Goal: Find specific page/section: Find specific page/section

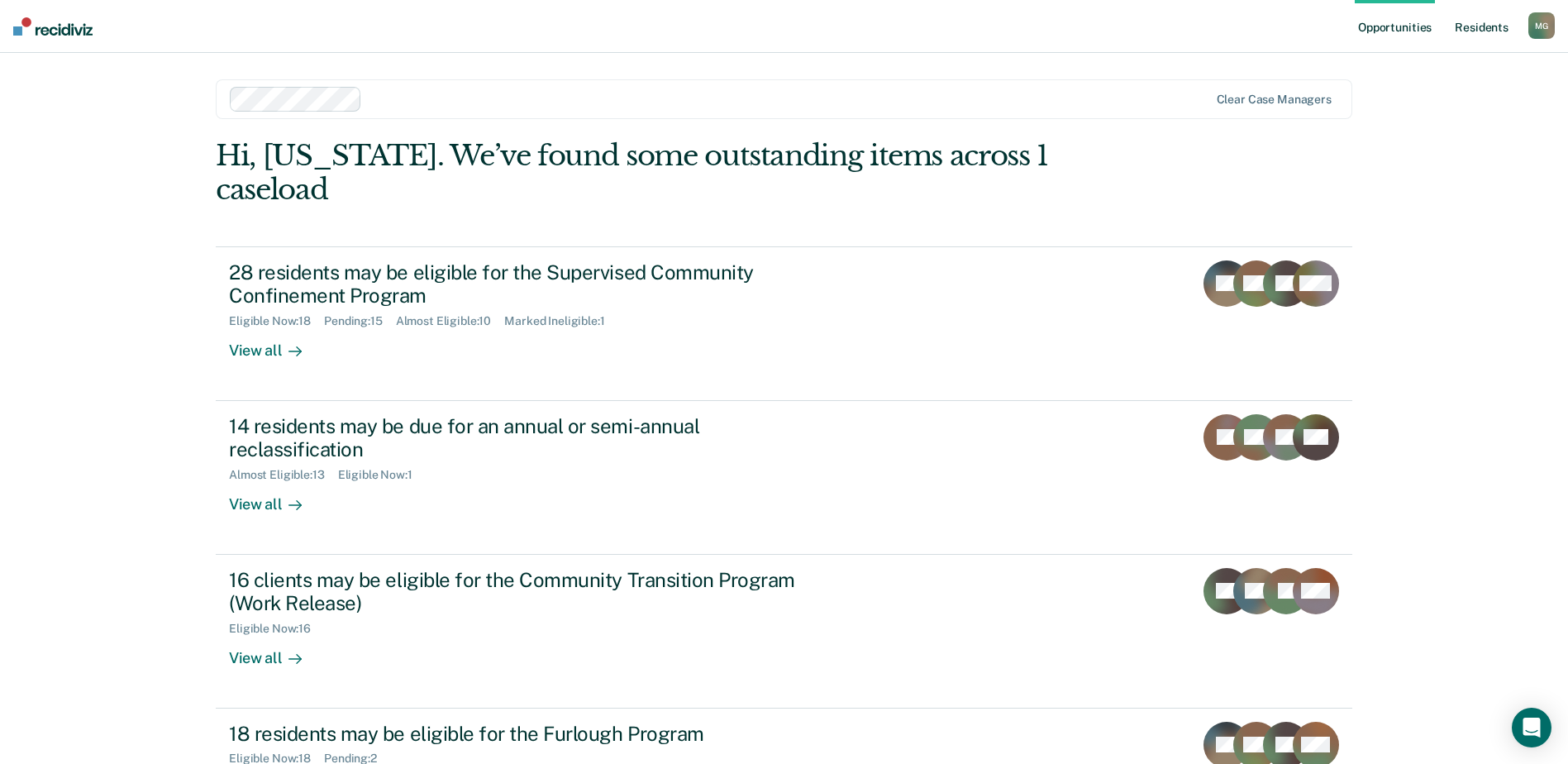
click at [1481, 30] on link "Resident s" at bounding box center [1482, 27] width 61 height 53
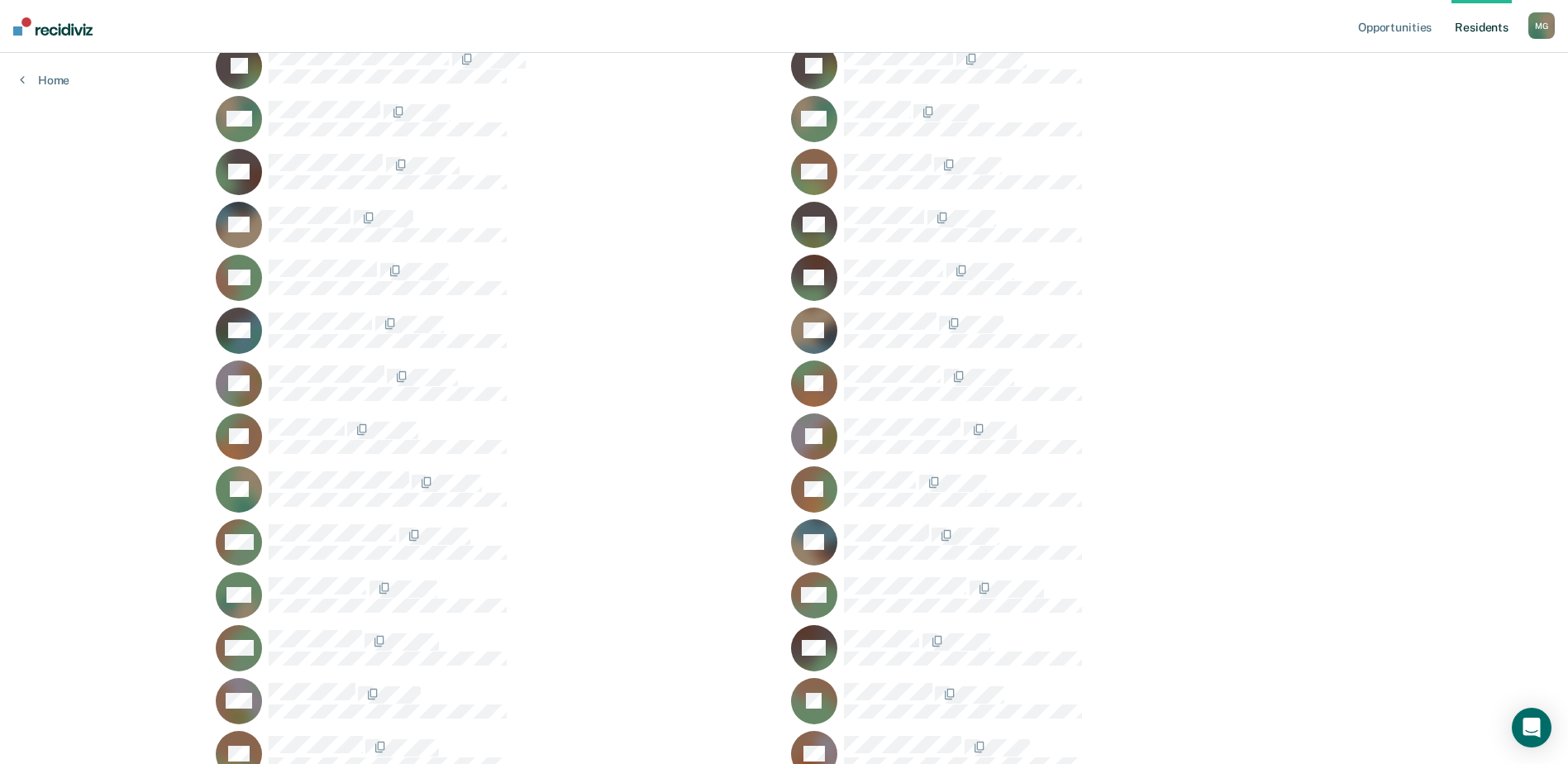
scroll to position [1288, 0]
